Goal: Task Accomplishment & Management: Manage account settings

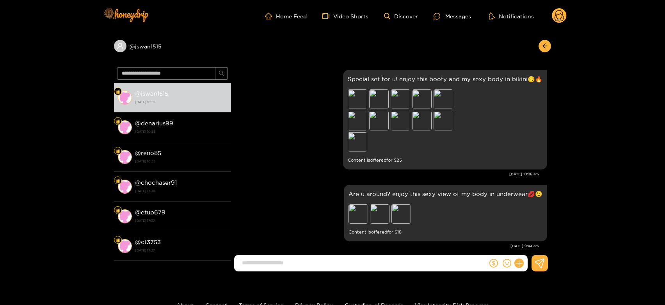
scroll to position [1713, 0]
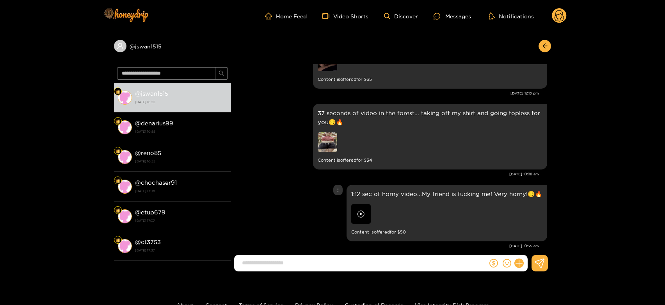
click at [369, 204] on img at bounding box center [361, 214] width 20 height 20
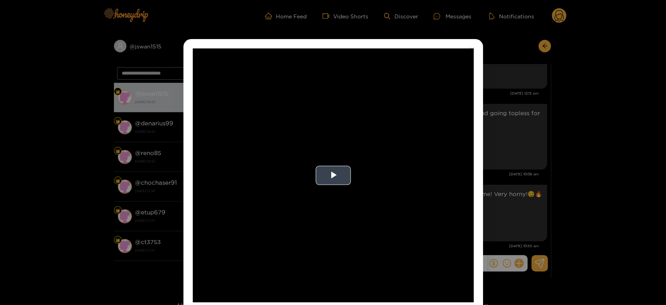
click at [357, 196] on video "Video Player" at bounding box center [333, 175] width 281 height 254
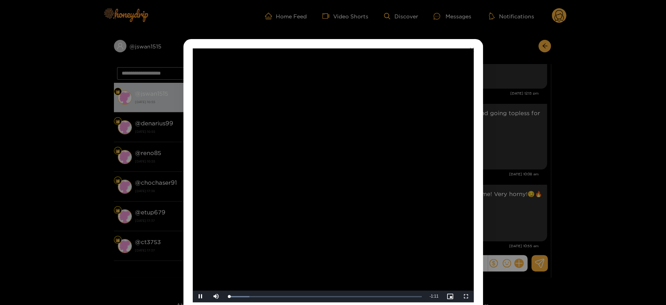
click at [357, 196] on video "Video Player" at bounding box center [333, 175] width 281 height 254
click at [552, 189] on div "**********" at bounding box center [333, 152] width 666 height 305
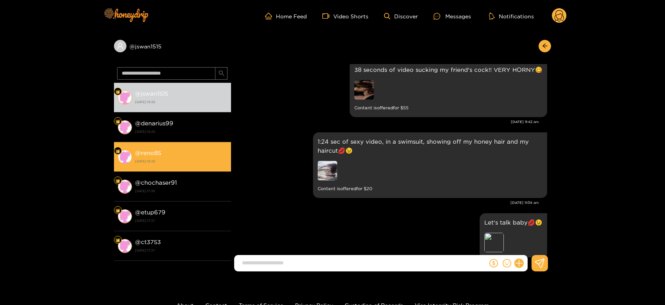
scroll to position [1453, 0]
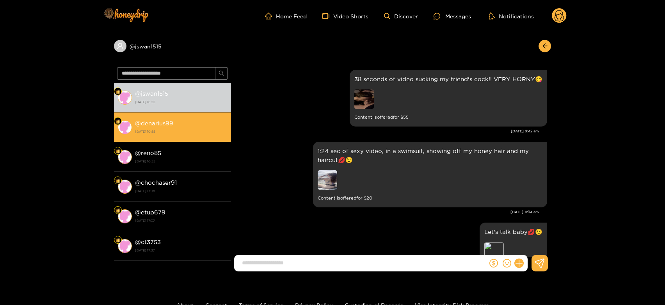
click at [196, 132] on strong "[DATE] 10:55" at bounding box center [181, 131] width 92 height 7
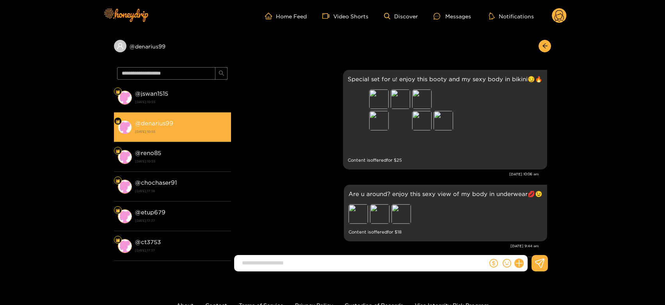
scroll to position [1713, 0]
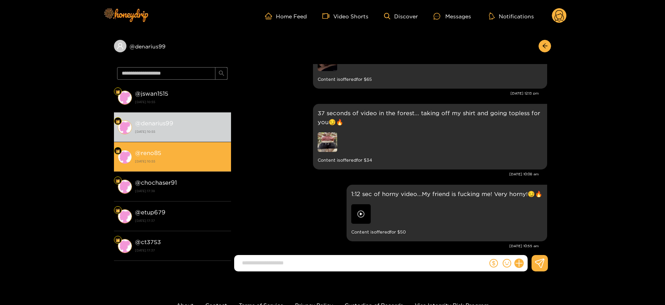
click at [201, 151] on div "@ reno85 [DATE] 10:55" at bounding box center [181, 157] width 92 height 18
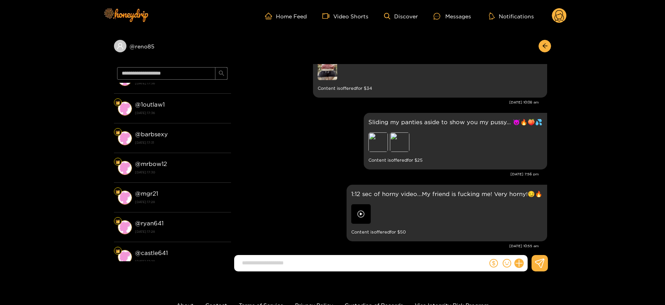
scroll to position [216, 0]
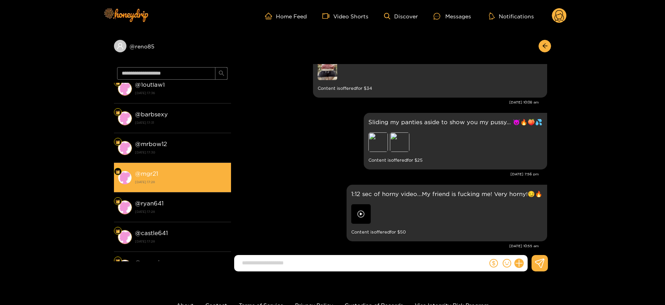
click at [176, 177] on div "@ mgr21 [DATE] 17:28" at bounding box center [181, 178] width 92 height 18
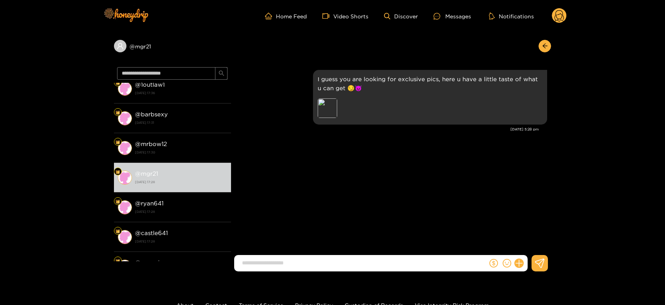
click at [561, 11] on circle at bounding box center [559, 15] width 15 height 15
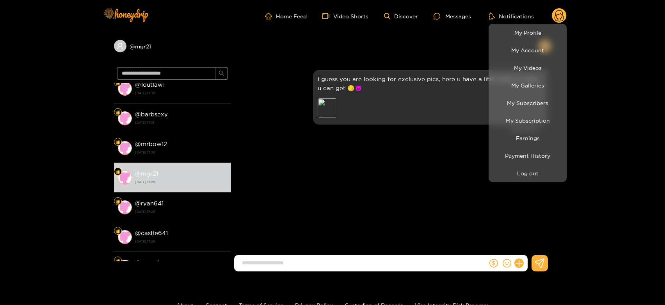
click at [536, 129] on li "Earnings" at bounding box center [527, 138] width 78 height 18
click at [536, 130] on li "Earnings" at bounding box center [527, 138] width 78 height 18
click at [535, 131] on link "Earnings" at bounding box center [527, 138] width 74 height 14
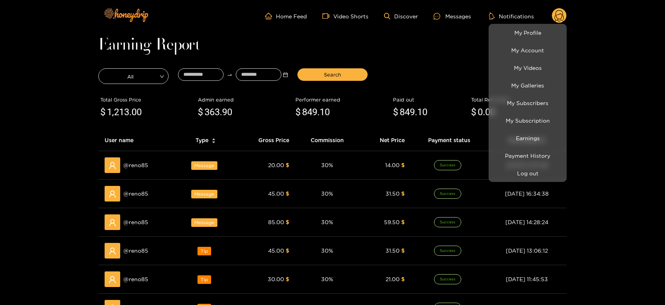
click at [135, 167] on div at bounding box center [332, 152] width 665 height 305
click at [135, 167] on span "@ reno85" at bounding box center [135, 165] width 25 height 9
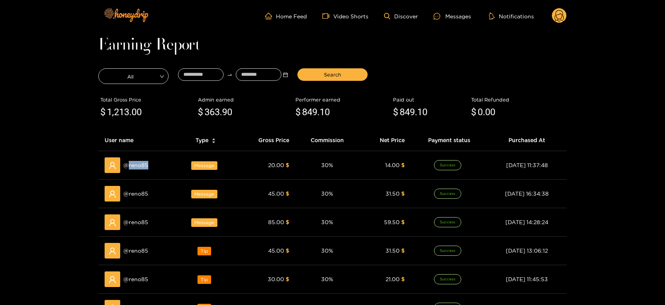
copy span "reno85"
click at [449, 14] on div "Messages" at bounding box center [451, 16] width 37 height 9
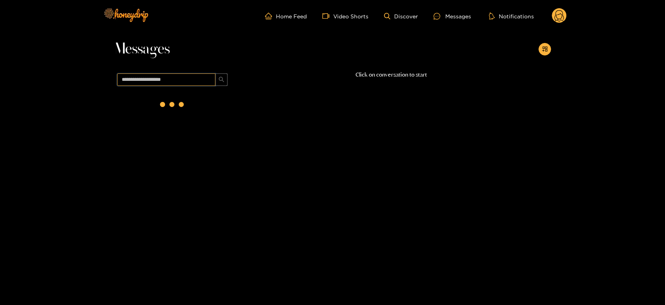
click at [181, 76] on input "text" at bounding box center [166, 79] width 98 height 12
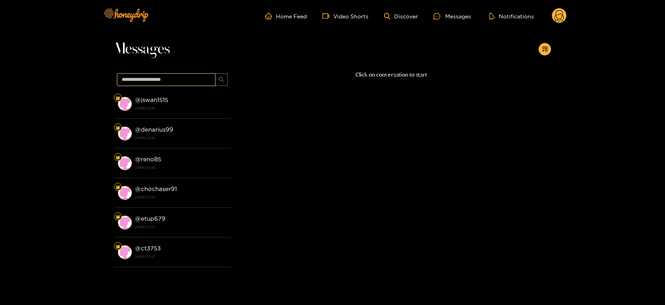
paste input "******"
type input "******"
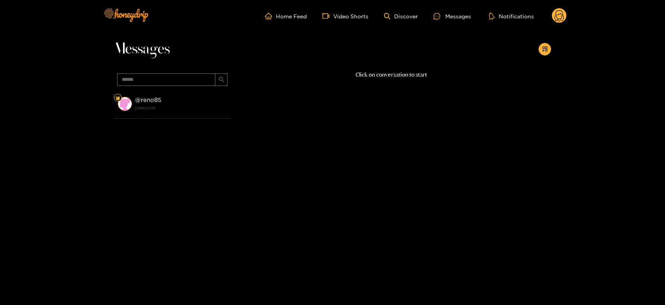
click at [177, 109] on strong "[DATE] 10:55" at bounding box center [181, 108] width 92 height 7
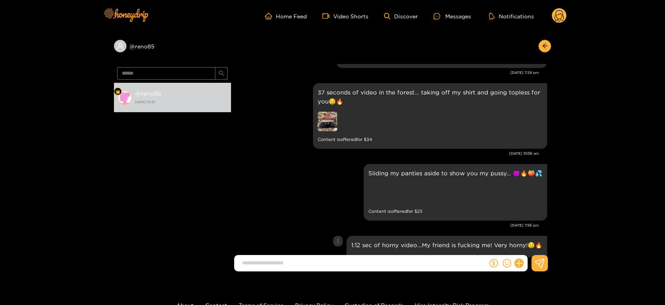
scroll to position [1281, 0]
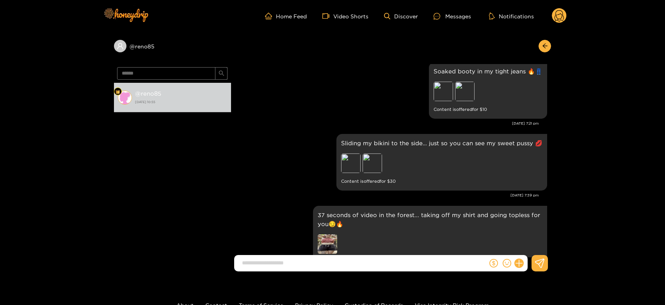
click at [564, 14] on circle at bounding box center [559, 15] width 15 height 15
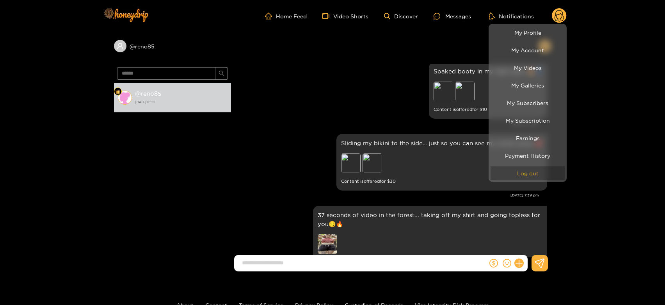
click at [531, 176] on button "Log out" at bounding box center [527, 173] width 74 height 14
